Goal: Task Accomplishment & Management: Manage account settings

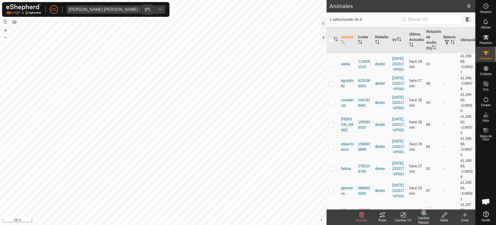
scroll to position [42, 0]
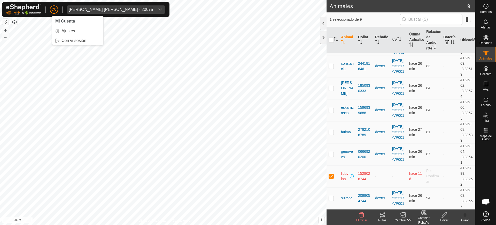
click at [54, 11] on span "CC" at bounding box center [53, 9] width 5 height 5
click at [52, 11] on span "CC" at bounding box center [53, 9] width 5 height 5
click at [69, 41] on link "Cerrar sesión" at bounding box center [77, 40] width 51 height 8
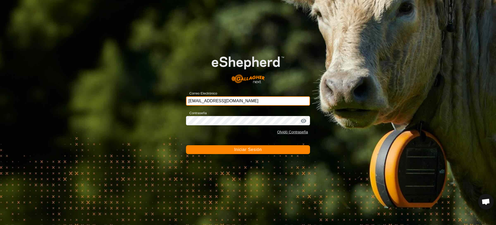
click at [239, 98] on input "[EMAIL_ADDRESS][DOMAIN_NAME]" at bounding box center [248, 100] width 124 height 9
type input "c"
type input "a"
type input "[EMAIL_ADDRESS][DOMAIN_NAME]"
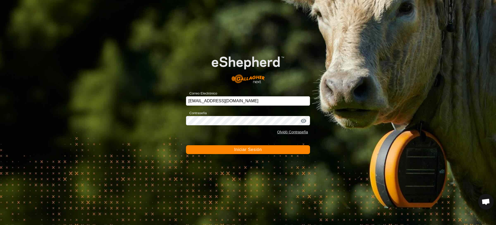
click at [239, 152] on button "Iniciar Sesión" at bounding box center [248, 149] width 124 height 9
